Goal: Information Seeking & Learning: Learn about a topic

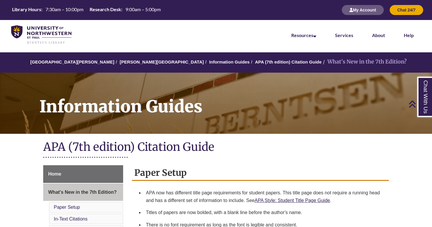
scroll to position [394, 0]
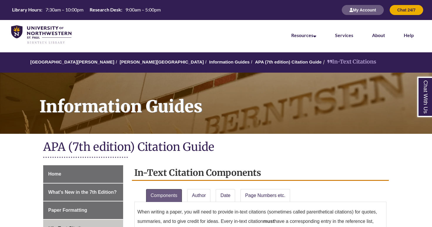
scroll to position [133, 0]
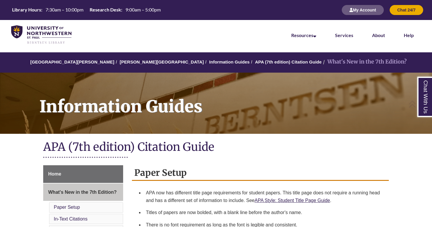
scroll to position [253, 0]
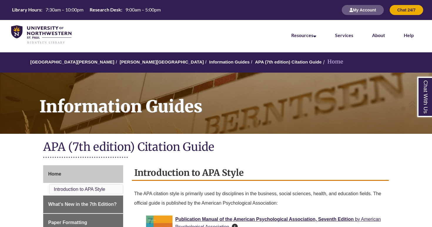
scroll to position [129, 0]
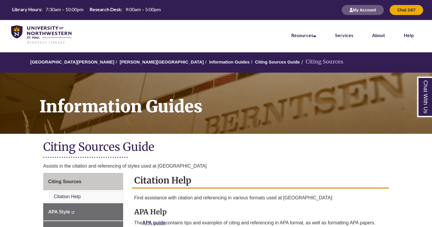
scroll to position [116, 0]
